Goal: Task Accomplishment & Management: Use online tool/utility

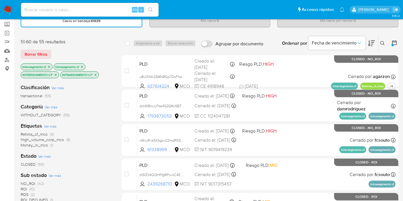
scroll to position [32, 0]
click at [49, 67] on icon "close-filter" at bounding box center [48, 66] width 3 height 3
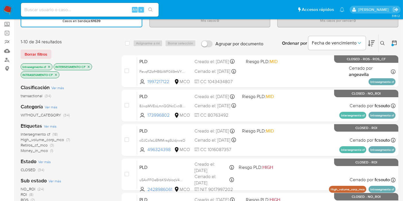
click at [50, 66] on icon "close-filter" at bounding box center [48, 66] width 3 height 3
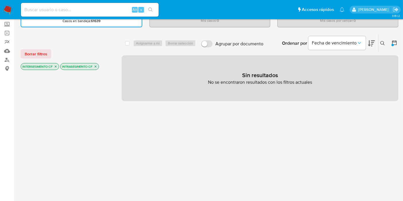
click at [56, 66] on icon "close-filter" at bounding box center [55, 66] width 3 height 3
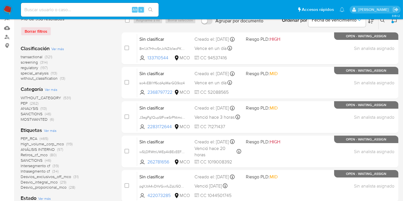
scroll to position [64, 0]
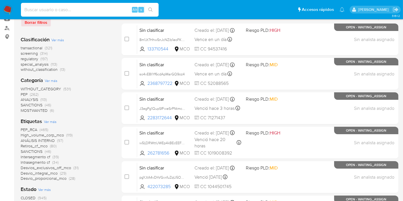
click at [91, 10] on input at bounding box center [90, 9] width 138 height 7
paste input "t6fPLOLVd0ErggAP3M8AHZDo"
type input "t6fPLOLVd0ErggAP3M8AHZDo"
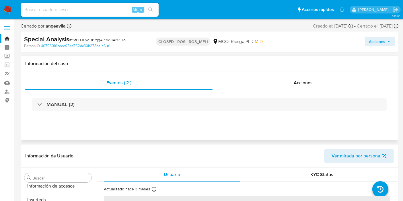
scroll to position [270, 0]
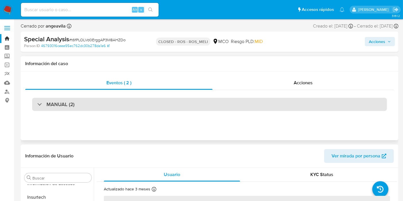
select select "10"
click at [41, 102] on div "MANUAL (2)" at bounding box center [55, 104] width 37 height 6
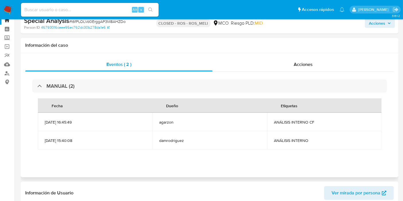
scroll to position [0, 0]
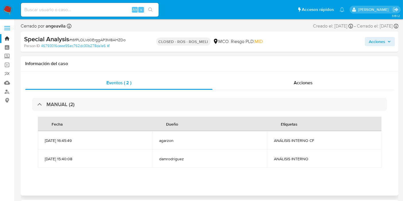
click at [58, 130] on div "Fecha" at bounding box center [57, 124] width 25 height 14
click at [57, 140] on span "[DATE] 16:45:49" at bounding box center [95, 140] width 101 height 5
click at [99, 85] on div "Eventos ( 2 )" at bounding box center [118, 83] width 187 height 14
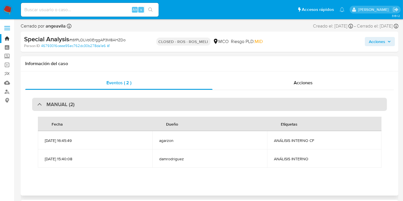
click at [65, 102] on h3 "MANUAL (2)" at bounding box center [60, 104] width 28 height 6
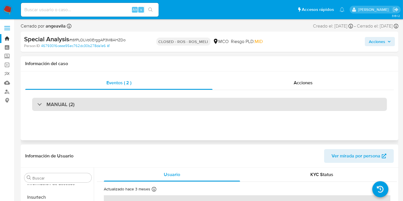
click at [42, 104] on div "MANUAL (2)" at bounding box center [55, 104] width 37 height 6
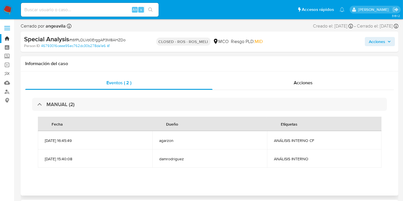
click at [175, 143] on span "agarzon" at bounding box center [209, 140] width 101 height 5
click at [309, 140] on span "ANÁLISIS INTERNO CF" at bounding box center [324, 140] width 101 height 5
click at [306, 90] on div "Acciones" at bounding box center [303, 83] width 181 height 14
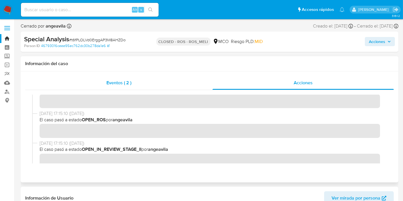
scroll to position [32, 0]
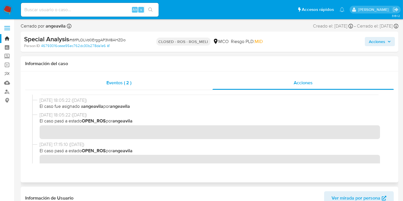
click at [124, 81] on span "Eventos ( 2 )" at bounding box center [118, 83] width 25 height 7
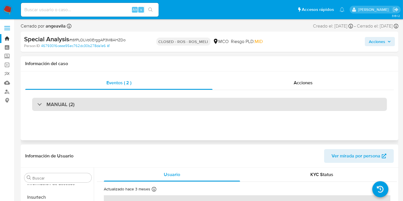
click at [38, 104] on div "MANUAL (2)" at bounding box center [55, 104] width 37 height 6
